Goal: Information Seeking & Learning: Learn about a topic

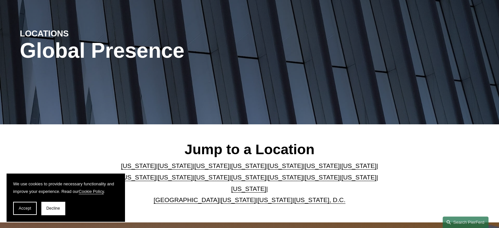
scroll to position [131, 0]
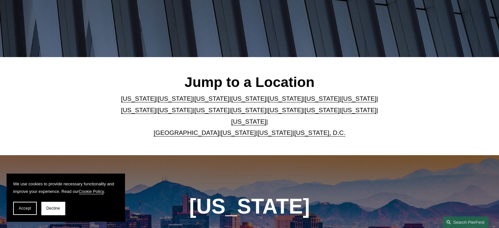
click at [195, 114] on link "[US_STATE]" at bounding box center [212, 110] width 35 height 7
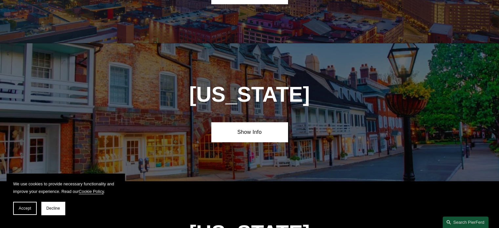
scroll to position [1526, 0]
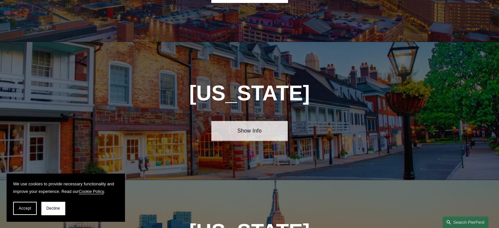
click at [248, 121] on link "Show Info" at bounding box center [249, 131] width 76 height 20
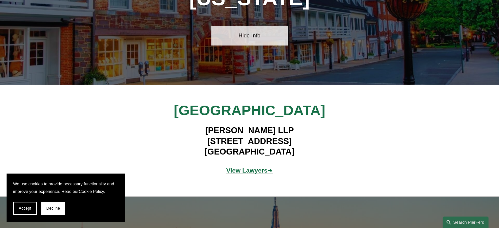
scroll to position [1625, 0]
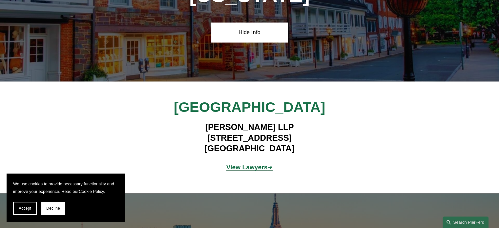
click at [247, 164] on strong "View Lawyers" at bounding box center [246, 167] width 41 height 7
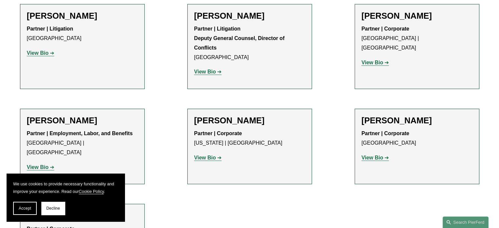
scroll to position [1008, 0]
click at [373, 155] on strong "View Bio" at bounding box center [373, 158] width 22 height 6
click at [211, 155] on strong "View Bio" at bounding box center [205, 158] width 22 height 6
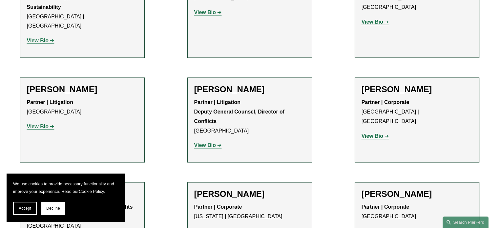
scroll to position [910, 0]
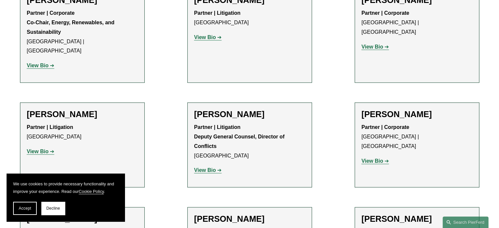
click at [371, 158] on strong "View Bio" at bounding box center [373, 161] width 22 height 6
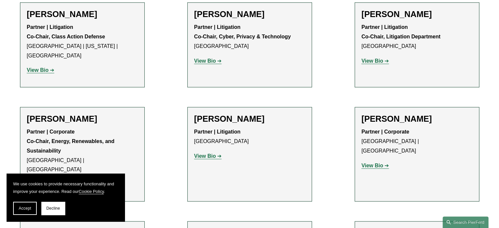
scroll to position [779, 0]
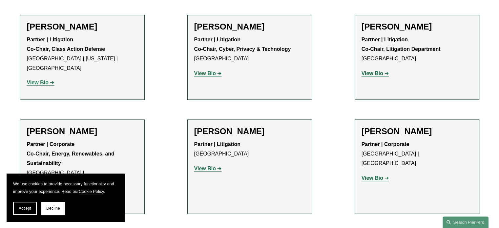
click at [209, 166] on strong "View Bio" at bounding box center [205, 169] width 22 height 6
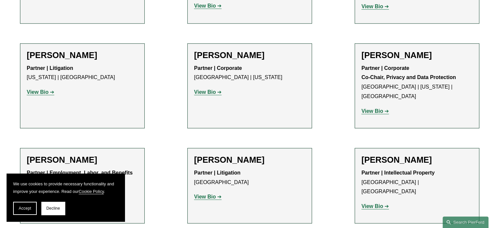
scroll to position [549, 0]
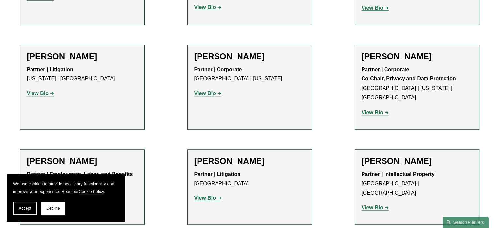
click at [205, 91] on strong "View Bio" at bounding box center [205, 94] width 22 height 6
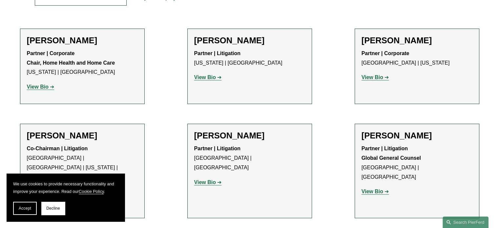
scroll to position [253, 0]
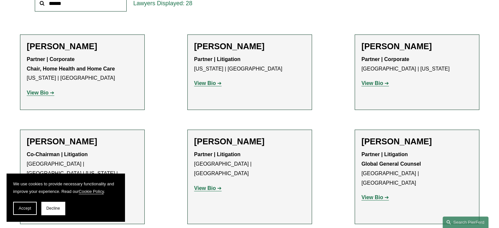
click at [39, 93] on strong "View Bio" at bounding box center [38, 93] width 22 height 6
click at [214, 84] on strong "View Bio" at bounding box center [205, 83] width 22 height 6
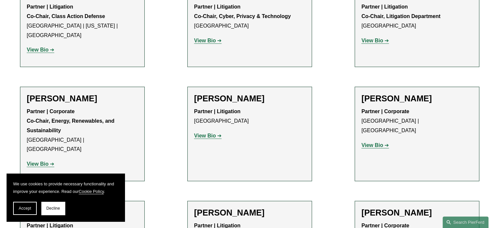
scroll to position [844, 0]
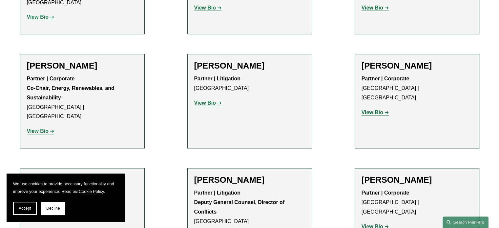
click at [207, 100] on strong "View Bio" at bounding box center [205, 103] width 22 height 6
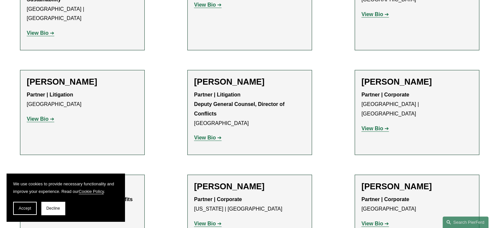
scroll to position [943, 0]
click at [371, 125] on strong "View Bio" at bounding box center [373, 128] width 22 height 6
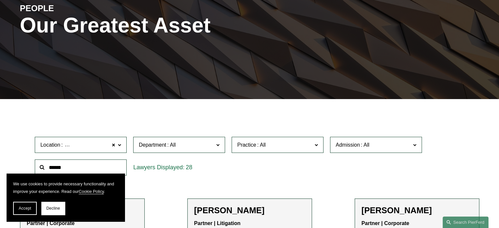
scroll to position [0, 0]
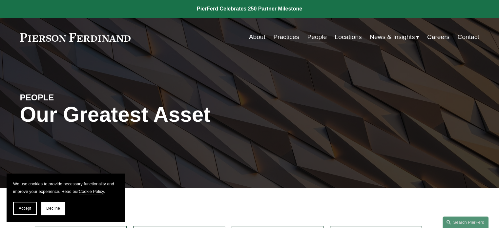
click at [343, 37] on link "Locations" at bounding box center [348, 37] width 27 height 12
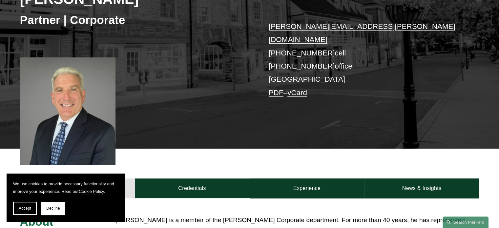
scroll to position [131, 0]
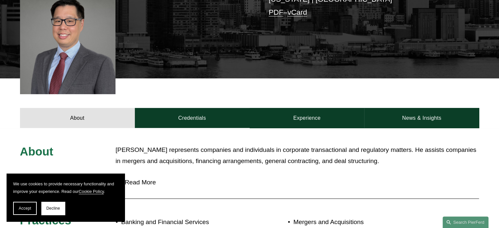
scroll to position [230, 0]
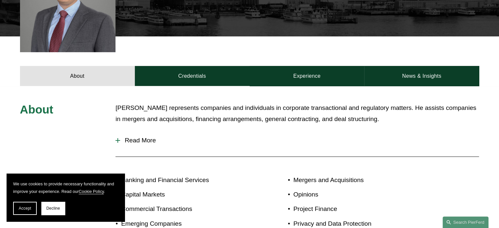
click at [149, 137] on span "Read More" at bounding box center [299, 140] width 359 height 7
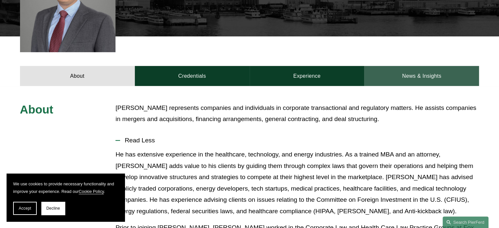
click at [398, 67] on link "News & Insights" at bounding box center [421, 76] width 115 height 20
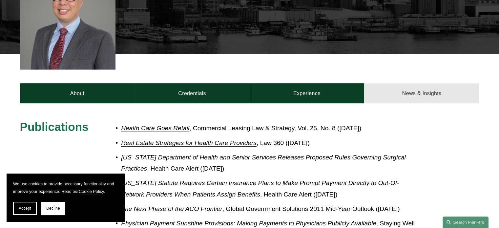
scroll to position [204, 0]
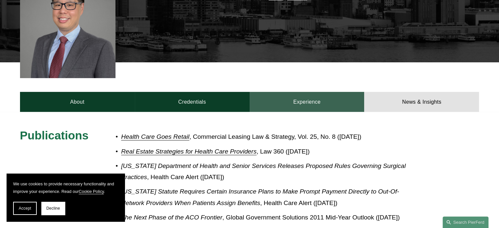
click at [306, 94] on link "Experience" at bounding box center [307, 102] width 115 height 20
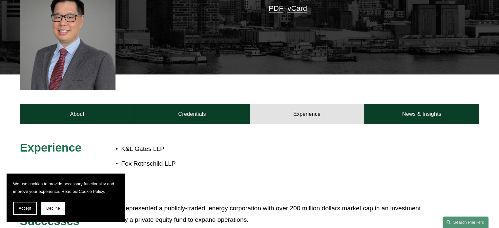
scroll to position [105, 0]
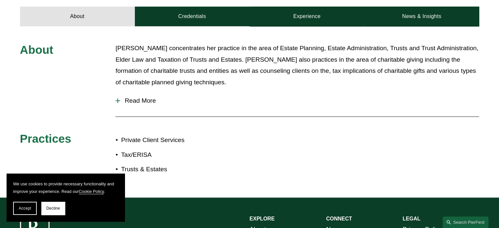
scroll to position [295, 0]
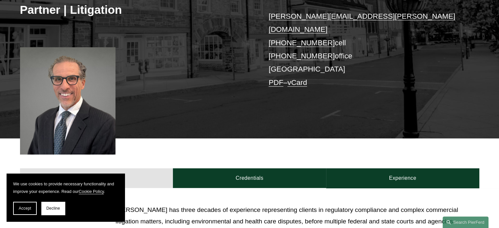
scroll to position [131, 0]
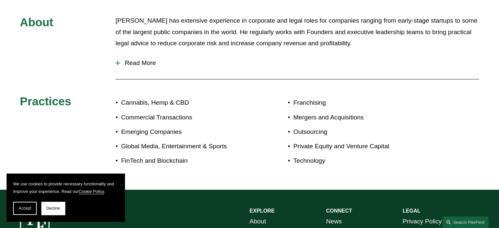
scroll to position [328, 0]
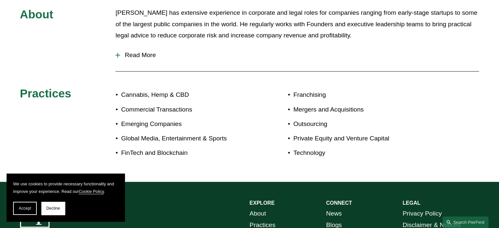
click at [129, 47] on button "Read More" at bounding box center [298, 55] width 364 height 17
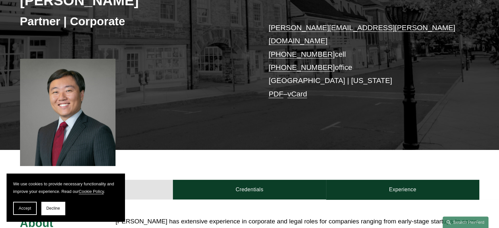
scroll to position [131, 0]
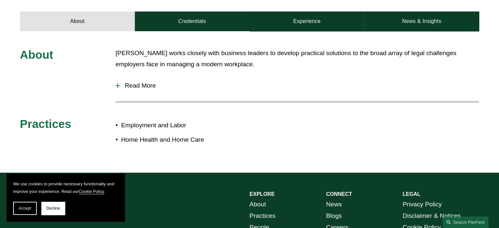
scroll to position [295, 0]
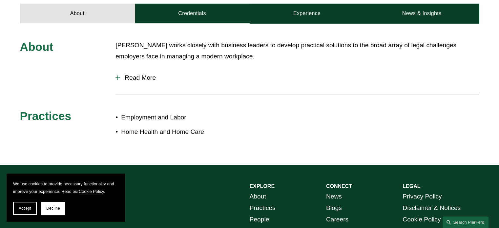
click at [137, 80] on span "Read More" at bounding box center [299, 77] width 359 height 7
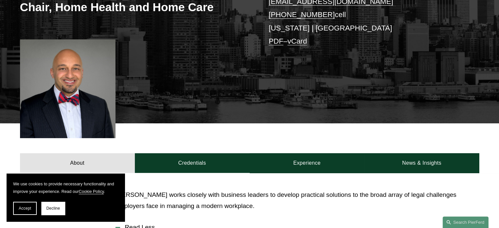
scroll to position [131, 0]
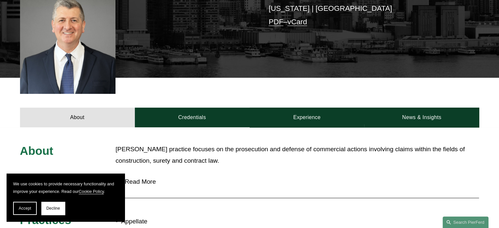
scroll to position [197, 0]
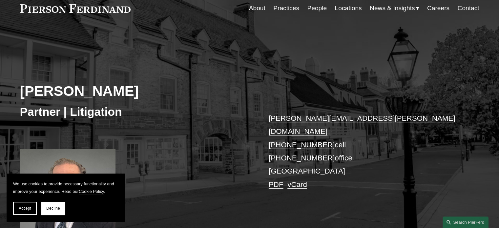
scroll to position [98, 0]
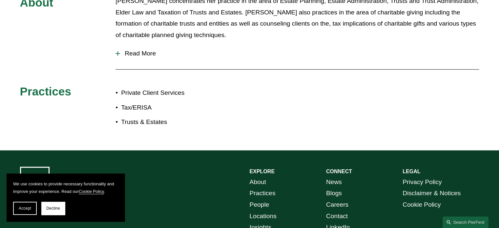
scroll to position [361, 0]
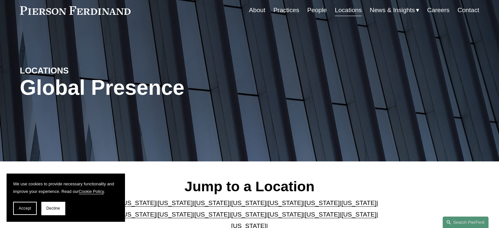
scroll to position [131, 0]
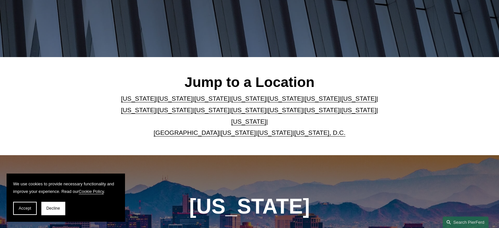
click at [156, 107] on link "[US_STATE]" at bounding box center [138, 110] width 35 height 7
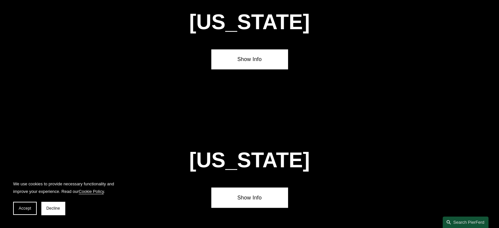
scroll to position [1282, 0]
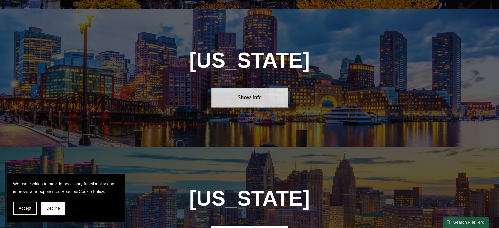
click at [259, 88] on link "Show Info" at bounding box center [249, 98] width 76 height 20
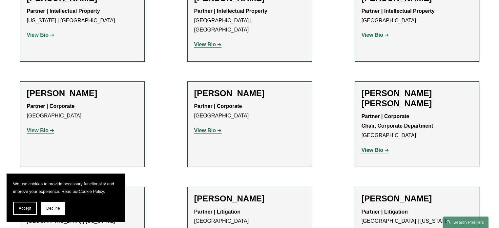
scroll to position [328, 0]
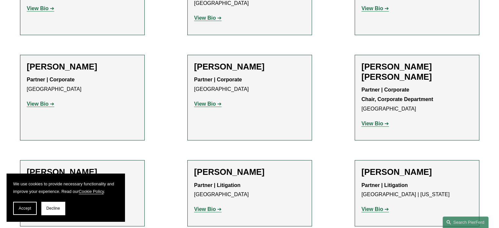
click at [376, 121] on strong "View Bio" at bounding box center [373, 124] width 22 height 6
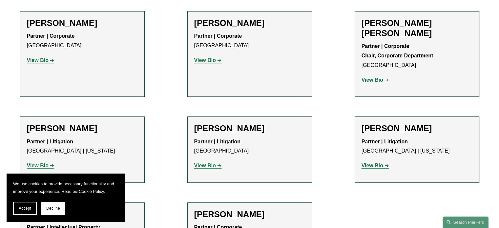
scroll to position [361, 0]
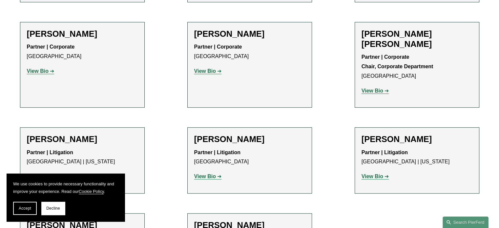
click at [42, 68] on strong "View Bio" at bounding box center [38, 71] width 22 height 6
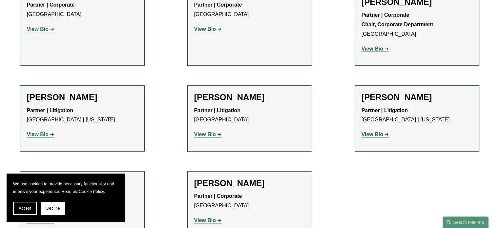
scroll to position [460, 0]
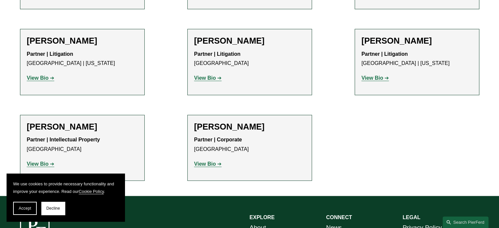
click at [207, 161] on strong "View Bio" at bounding box center [205, 164] width 22 height 6
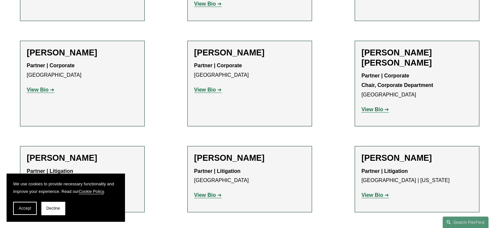
scroll to position [328, 0]
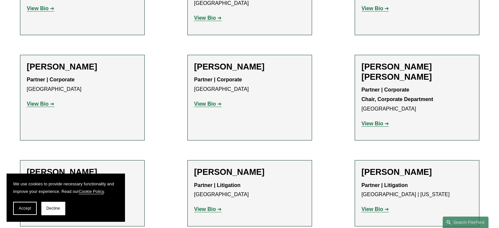
click at [368, 121] on strong "View Bio" at bounding box center [373, 124] width 22 height 6
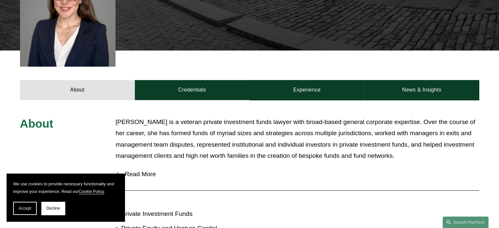
scroll to position [240, 0]
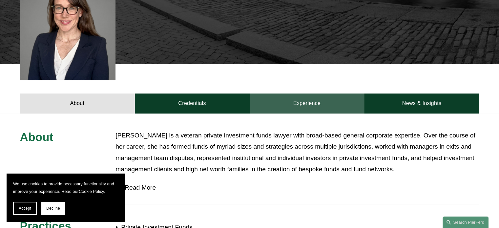
click at [310, 94] on link "Experience" at bounding box center [307, 104] width 115 height 20
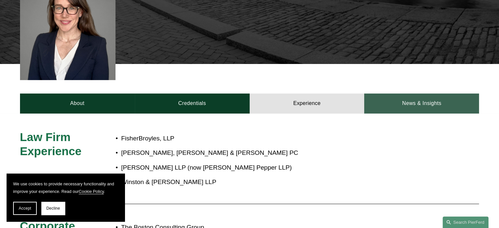
click at [433, 94] on link "News & Insights" at bounding box center [421, 104] width 115 height 20
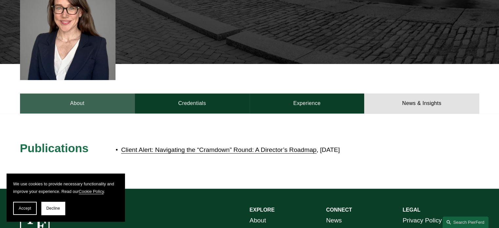
click at [84, 94] on link "About" at bounding box center [77, 104] width 115 height 20
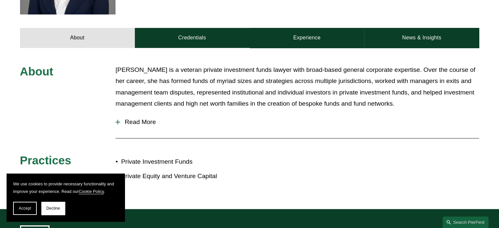
scroll to position [174, 0]
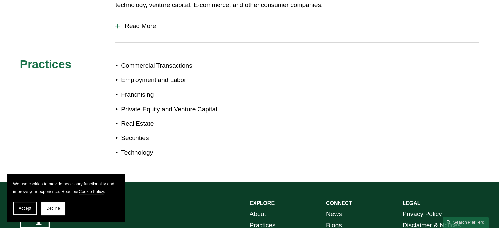
scroll to position [361, 0]
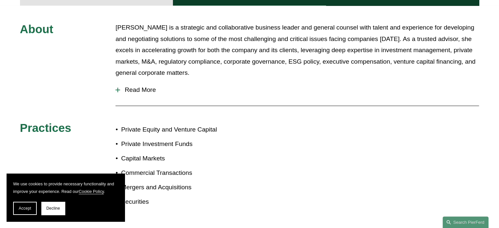
scroll to position [328, 0]
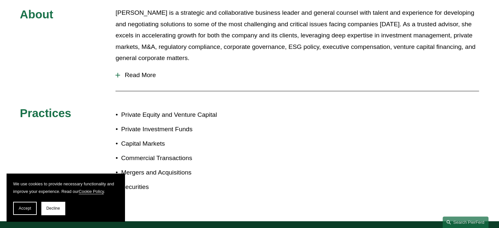
click at [158, 69] on button "Read More" at bounding box center [298, 75] width 364 height 17
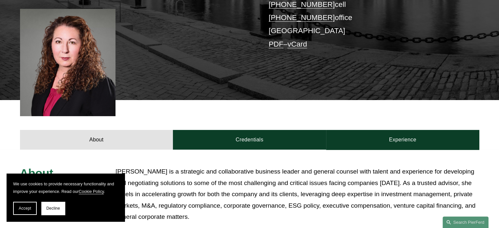
scroll to position [164, 0]
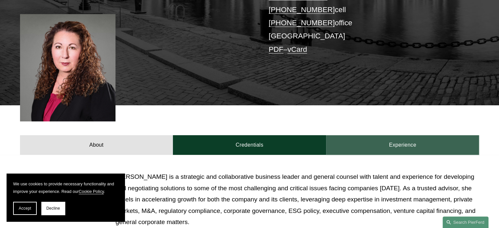
click at [415, 137] on link "Experience" at bounding box center [402, 145] width 153 height 20
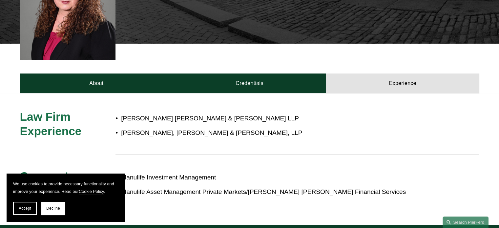
scroll to position [230, 0]
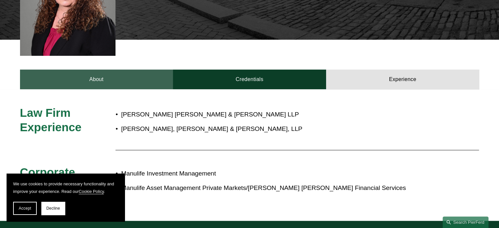
click at [102, 70] on link "About" at bounding box center [96, 80] width 153 height 20
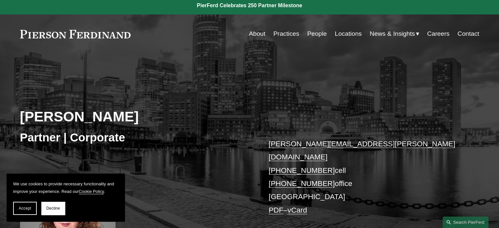
scroll to position [0, 0]
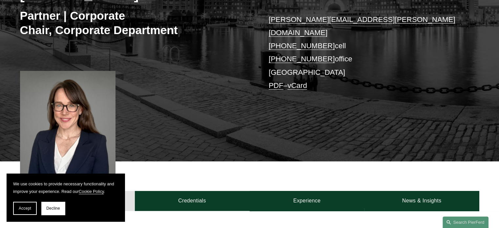
scroll to position [98, 0]
